Goal: Information Seeking & Learning: Learn about a topic

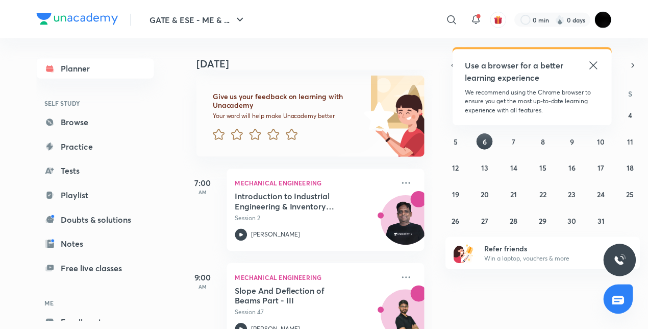
scroll to position [51, 0]
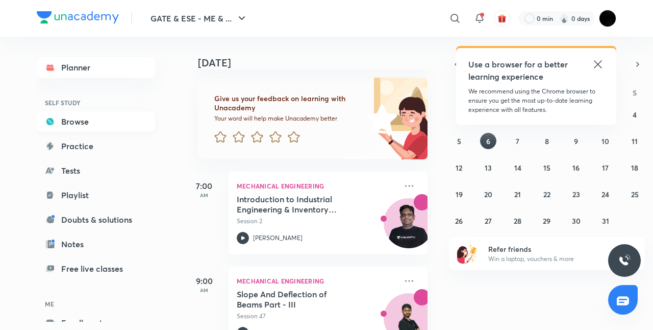
click at [107, 123] on link "Browse" at bounding box center [96, 121] width 118 height 20
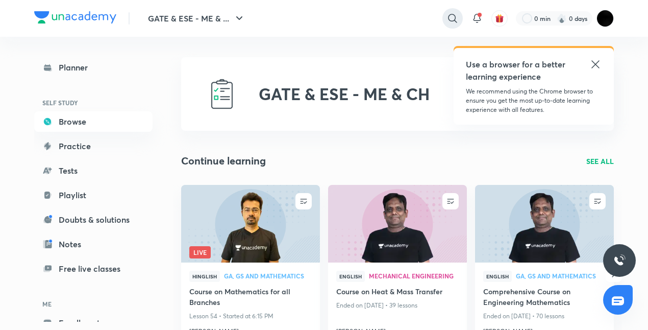
click at [446, 18] on icon at bounding box center [452, 18] width 12 height 12
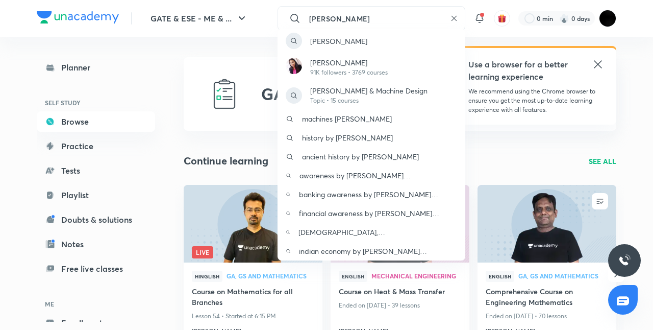
click at [454, 16] on div "[PERSON_NAME] [PERSON_NAME] 91K followers • 3769 courses [PERSON_NAME] & Machin…" at bounding box center [326, 165] width 653 height 330
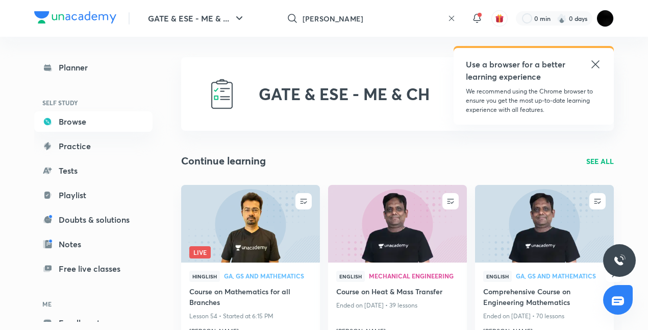
click at [425, 11] on input "[PERSON_NAME]" at bounding box center [372, 19] width 141 height 28
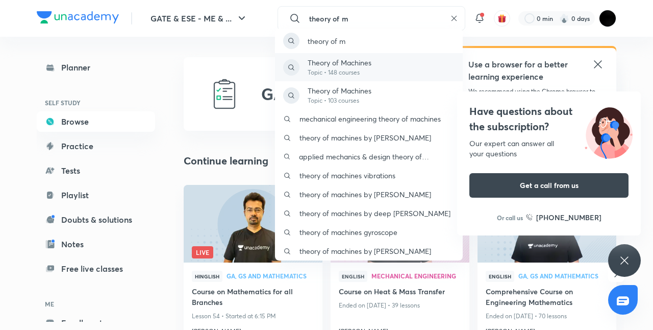
type input "theory of m"
click at [363, 58] on p "Theory of Machines" at bounding box center [340, 62] width 64 height 11
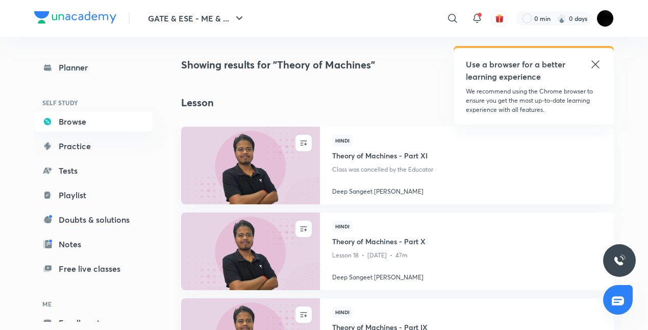
drag, startPoint x: 597, startPoint y: 61, endPoint x: 593, endPoint y: 65, distance: 5.8
click at [597, 62] on icon at bounding box center [595, 64] width 12 height 12
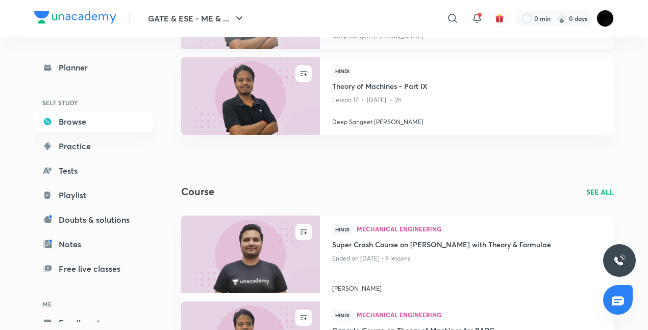
scroll to position [255, 0]
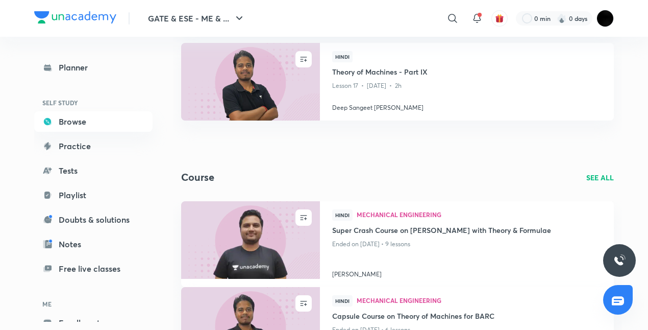
click at [601, 176] on p "SEE ALL" at bounding box center [600, 177] width 28 height 11
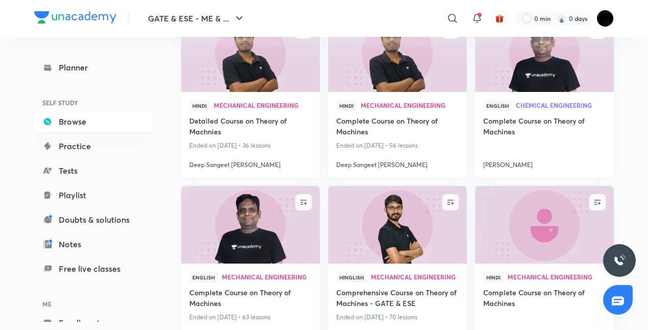
scroll to position [765, 0]
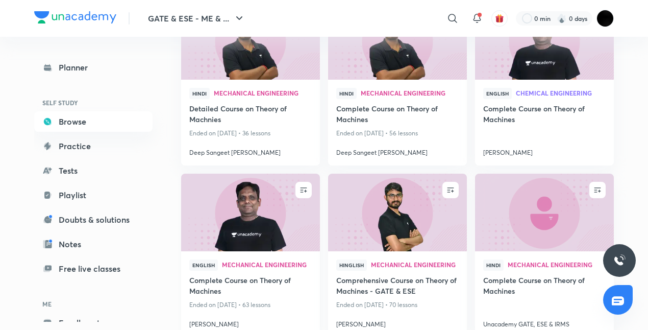
click at [243, 236] on img at bounding box center [250, 211] width 141 height 79
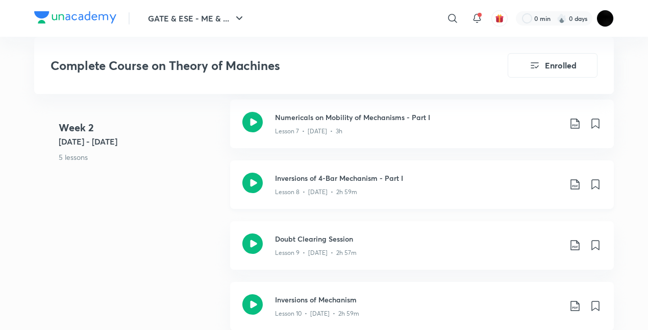
scroll to position [1020, 0]
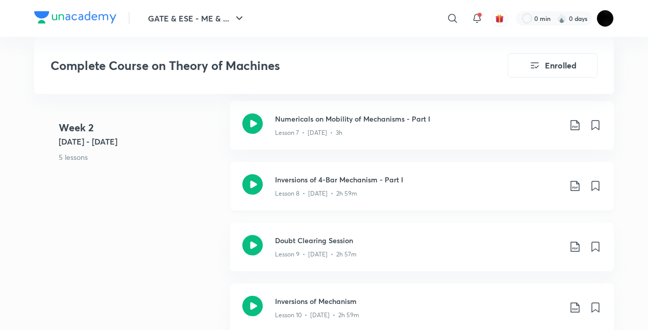
click at [393, 194] on div "Lesson 8 • [DATE] • 2h 59m" at bounding box center [418, 191] width 286 height 13
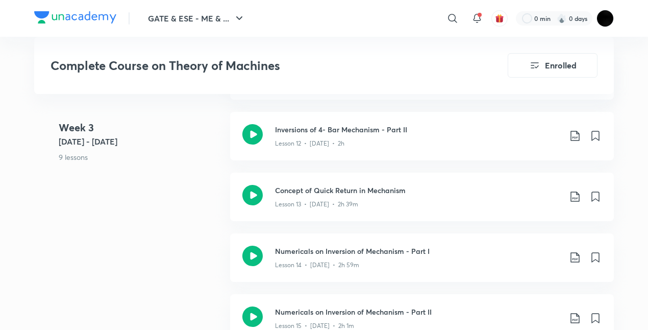
scroll to position [1377, 0]
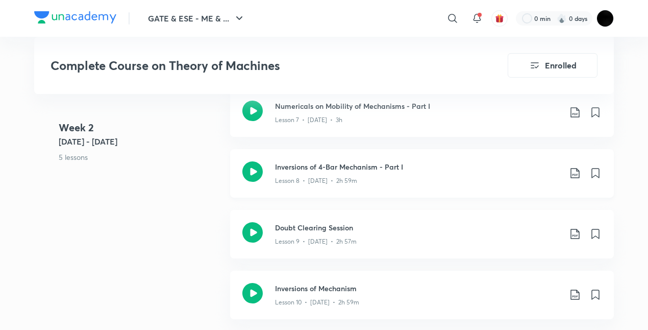
scroll to position [1071, 0]
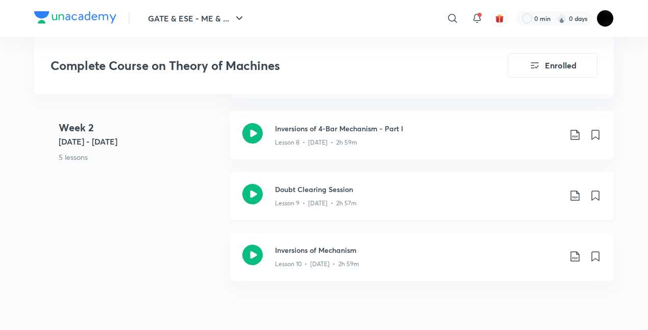
click at [397, 203] on div "Lesson 9 • [DATE] • 2h 57m" at bounding box center [418, 200] width 286 height 13
click at [364, 142] on div "Lesson 8 • [DATE] • 2h 59m" at bounding box center [418, 140] width 286 height 13
